Goal: Browse casually

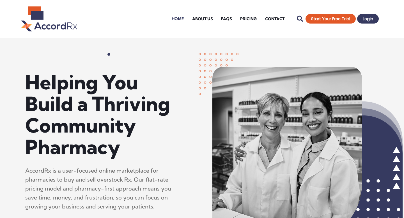
drag, startPoint x: 35, startPoint y: 18, endPoint x: 121, endPoint y: 1, distance: 88.5
click at [0, 0] on header "Home About Us FAQs Pricing Contact Home About Us FAQs Pricing Contact Search St…" at bounding box center [202, 19] width 404 height 38
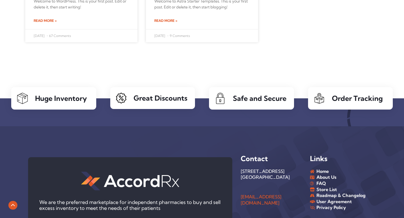
scroll to position [1989, 0]
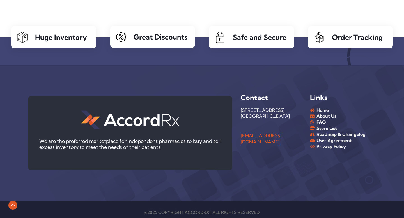
click at [191, 210] on div "©2025 COPYRIGHT ACCORDRX | ALL RIGHTS RESERVED" at bounding box center [202, 213] width 348 height 6
copy div "ACCORDRX"
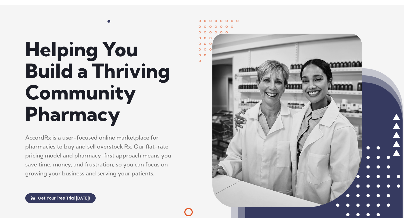
scroll to position [0, 0]
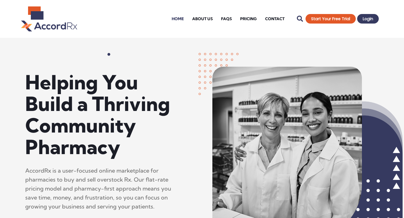
click at [35, 170] on p "AccordRx is a user-focused online marketplace for pharmacies to buy and sell ov…" at bounding box center [104, 188] width 159 height 45
copy p "AccordRx"
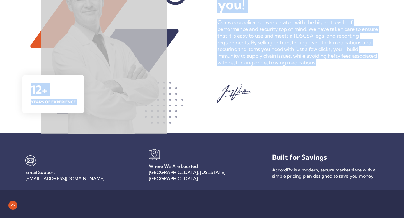
drag, startPoint x: 404, startPoint y: 57, endPoint x: 401, endPoint y: 61, distance: 5.4
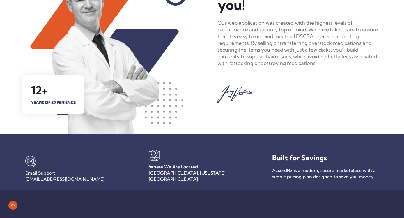
drag, startPoint x: 399, startPoint y: 70, endPoint x: 393, endPoint y: 71, distance: 6.8
click at [399, 70] on div "12+ years of experience ▬ AccordRx ▬ We are passionate about helping others - j…" at bounding box center [202, 17] width 404 height 235
click at [401, 62] on div "12+ years of experience ▬ AccordRx ▬ We are passionate about helping others - j…" at bounding box center [202, 17] width 404 height 235
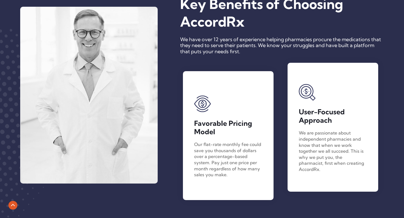
click at [399, 38] on div "▬ why accordrx? ▬ Key Benefits of Choosing AccordRx We have over 12 years of ex…" at bounding box center [202, 94] width 404 height 277
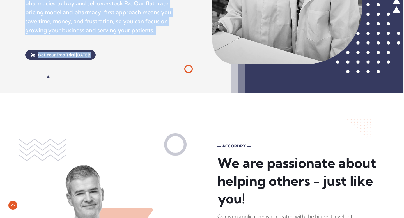
drag, startPoint x: 404, startPoint y: 28, endPoint x: 404, endPoint y: 39, distance: 11.5
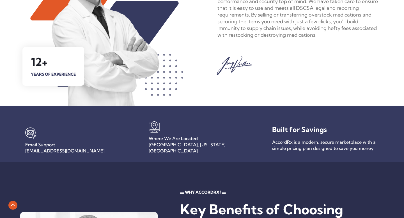
drag, startPoint x: 391, startPoint y: 56, endPoint x: 404, endPoint y: 36, distance: 23.7
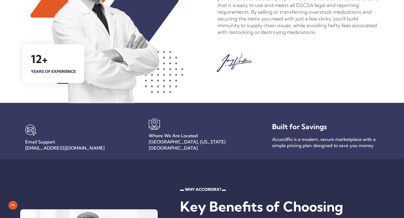
scroll to position [402, 0]
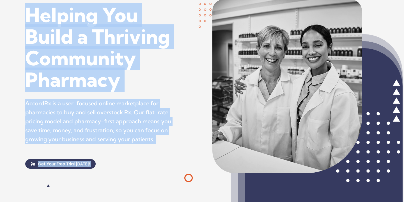
scroll to position [66, 0]
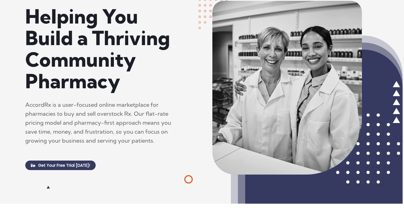
click at [399, 22] on div at bounding box center [311, 88] width 186 height 180
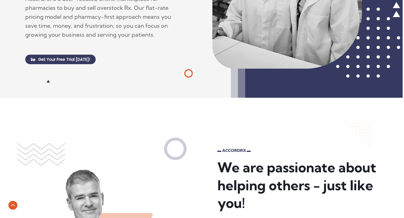
drag, startPoint x: 399, startPoint y: 20, endPoint x: 403, endPoint y: 23, distance: 4.8
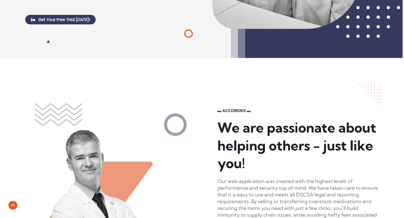
scroll to position [212, 0]
